Goal: Task Accomplishment & Management: Manage account settings

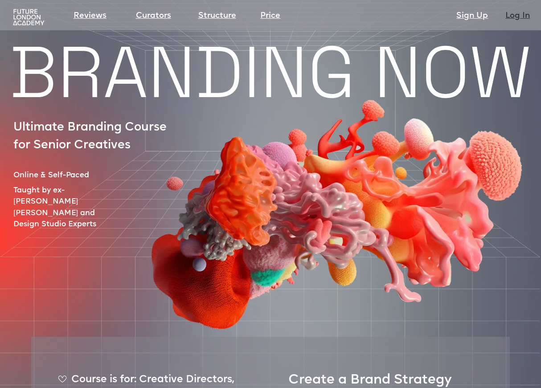
click at [513, 19] on link "Log In" at bounding box center [518, 16] width 25 height 12
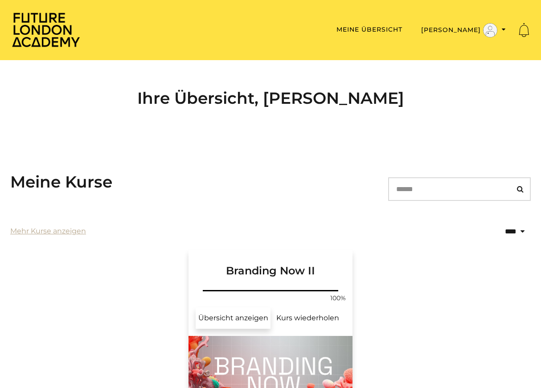
click at [248, 317] on link "Übersicht anzeigen" at bounding box center [233, 318] width 75 height 21
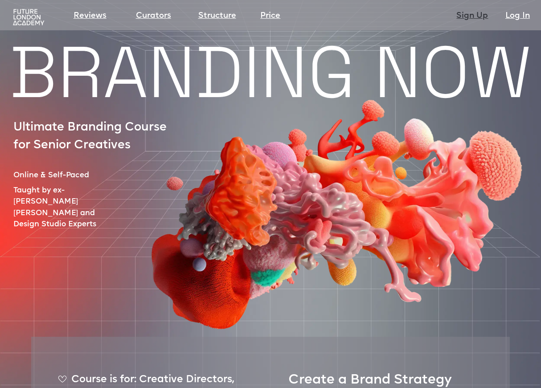
click at [480, 15] on link "Sign Up" at bounding box center [472, 16] width 32 height 12
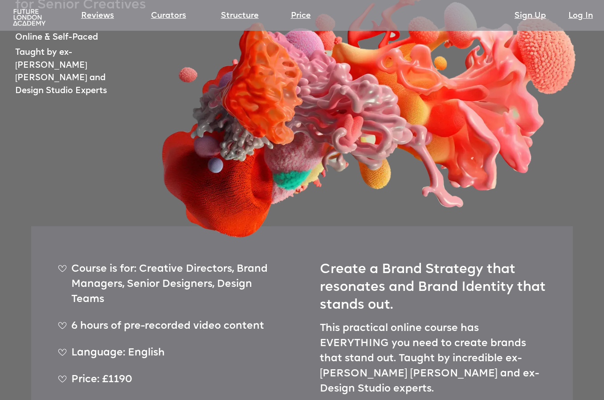
scroll to position [149, 0]
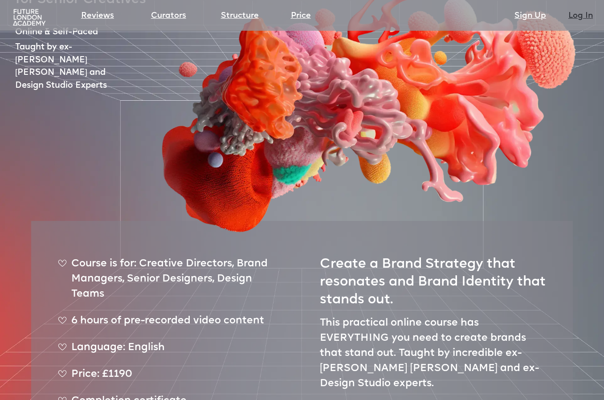
click at [541, 17] on link "Log In" at bounding box center [581, 16] width 25 height 12
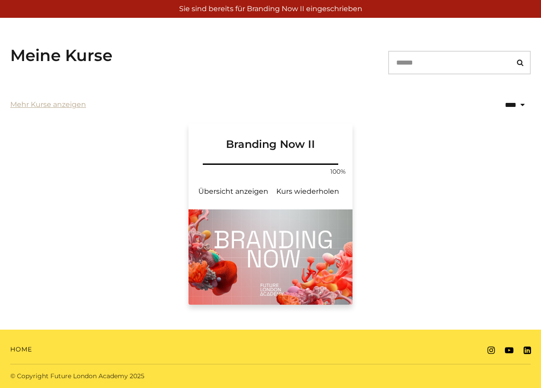
scroll to position [126, 0]
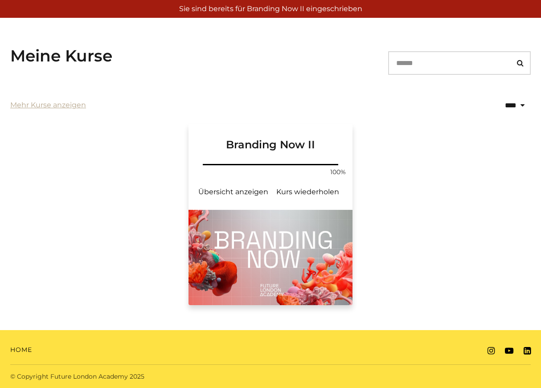
click at [303, 216] on img at bounding box center [271, 257] width 164 height 95
